Goal: Navigation & Orientation: Find specific page/section

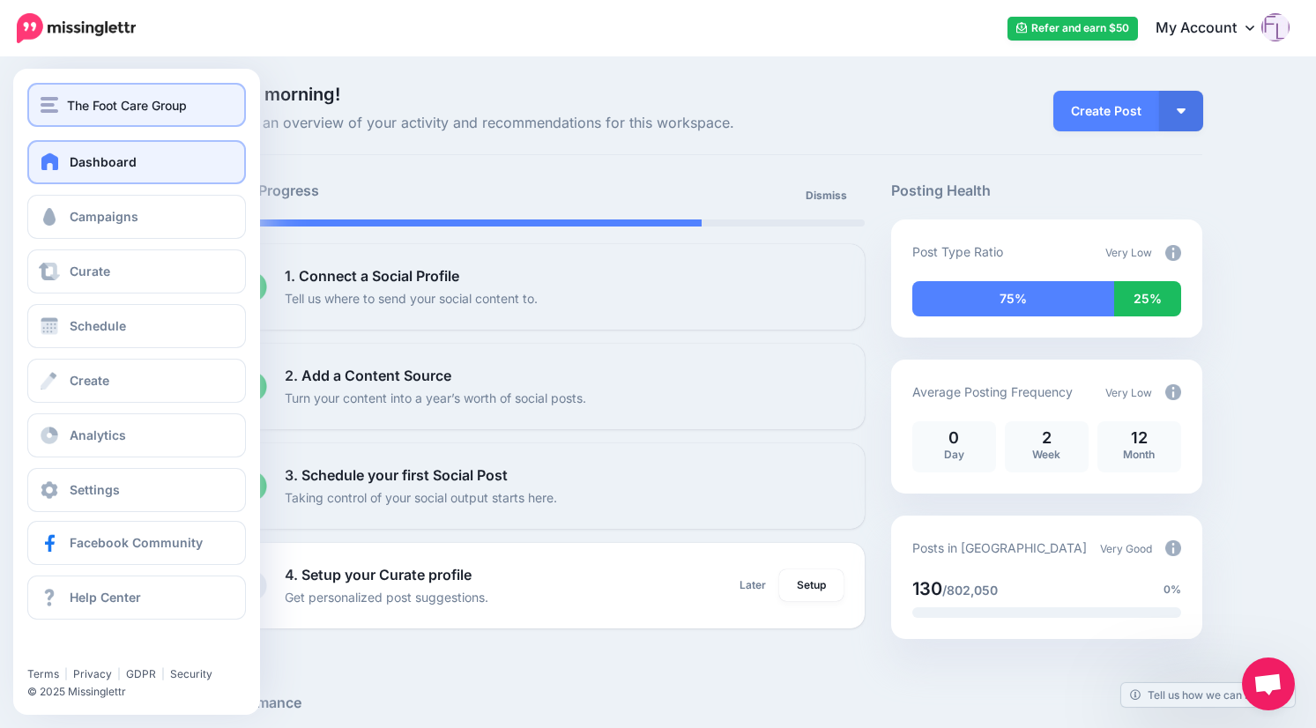
click at [154, 105] on span "The Foot Care Group" at bounding box center [127, 105] width 120 height 20
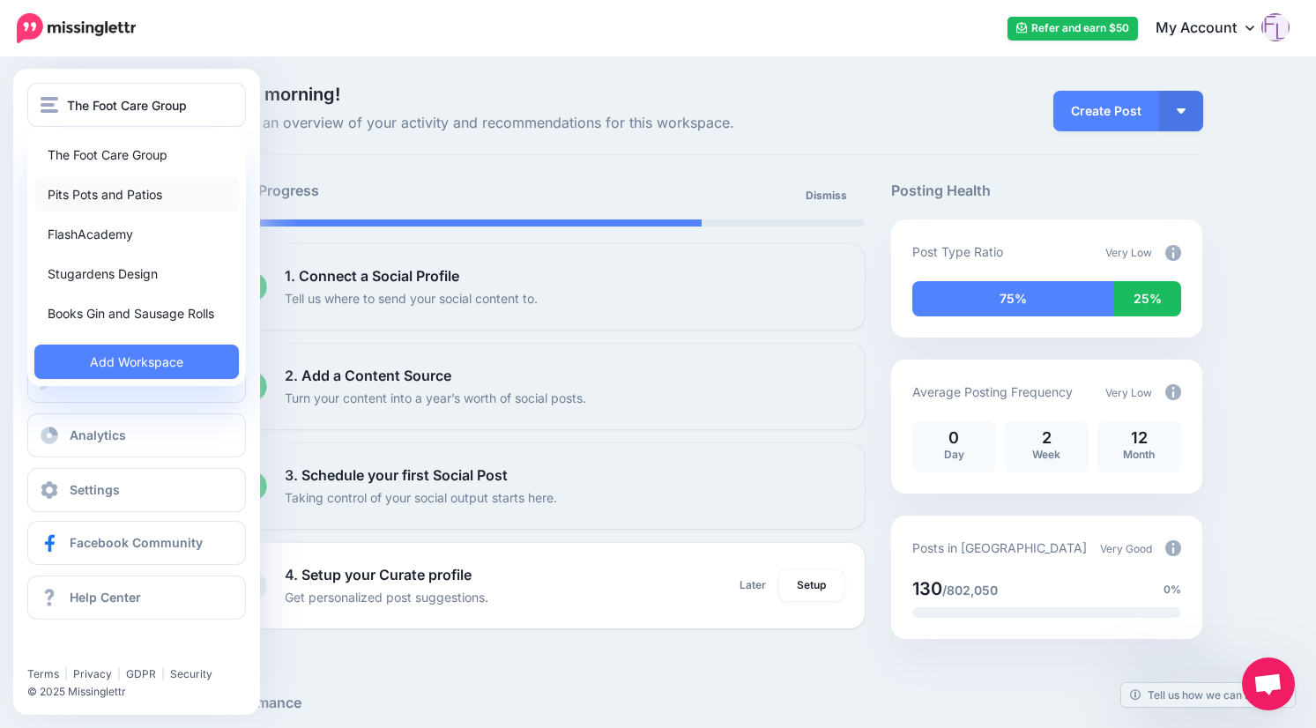
click at [135, 198] on link "Pits Pots and Patios" at bounding box center [136, 194] width 204 height 34
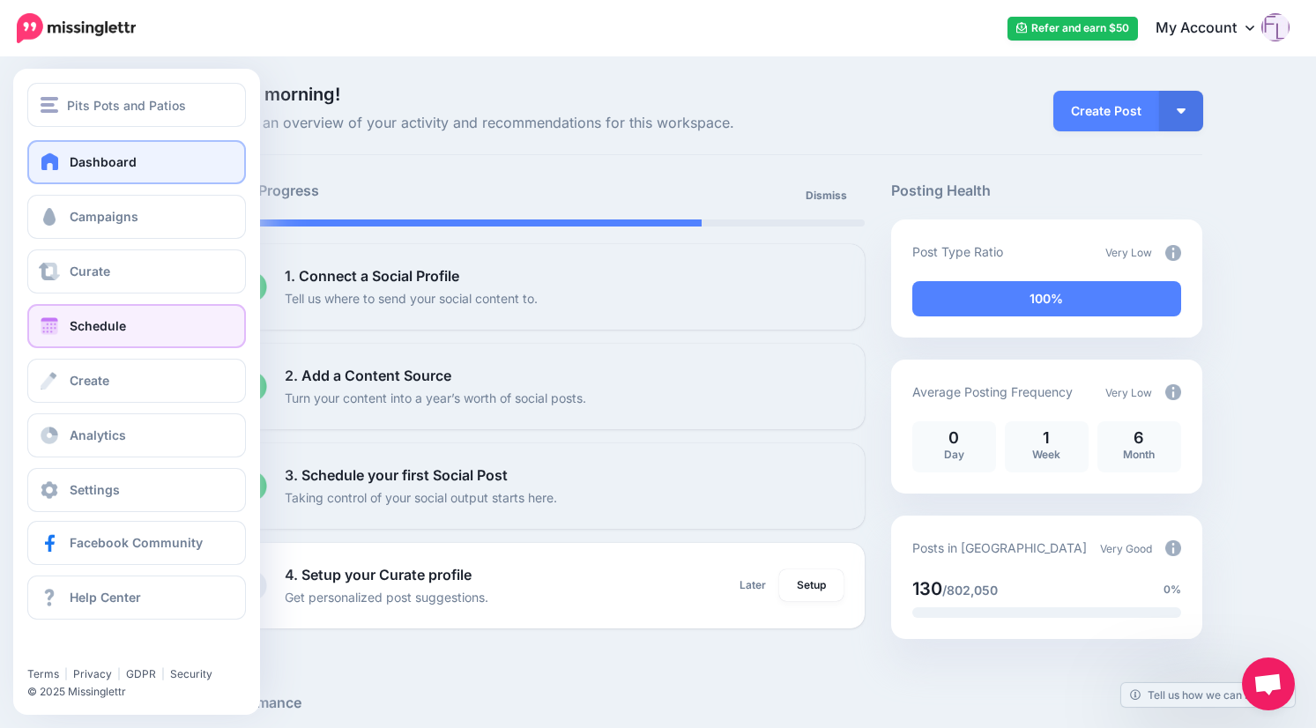
click at [113, 318] on span "Schedule" at bounding box center [98, 325] width 56 height 15
